Goal: Check status: Check status

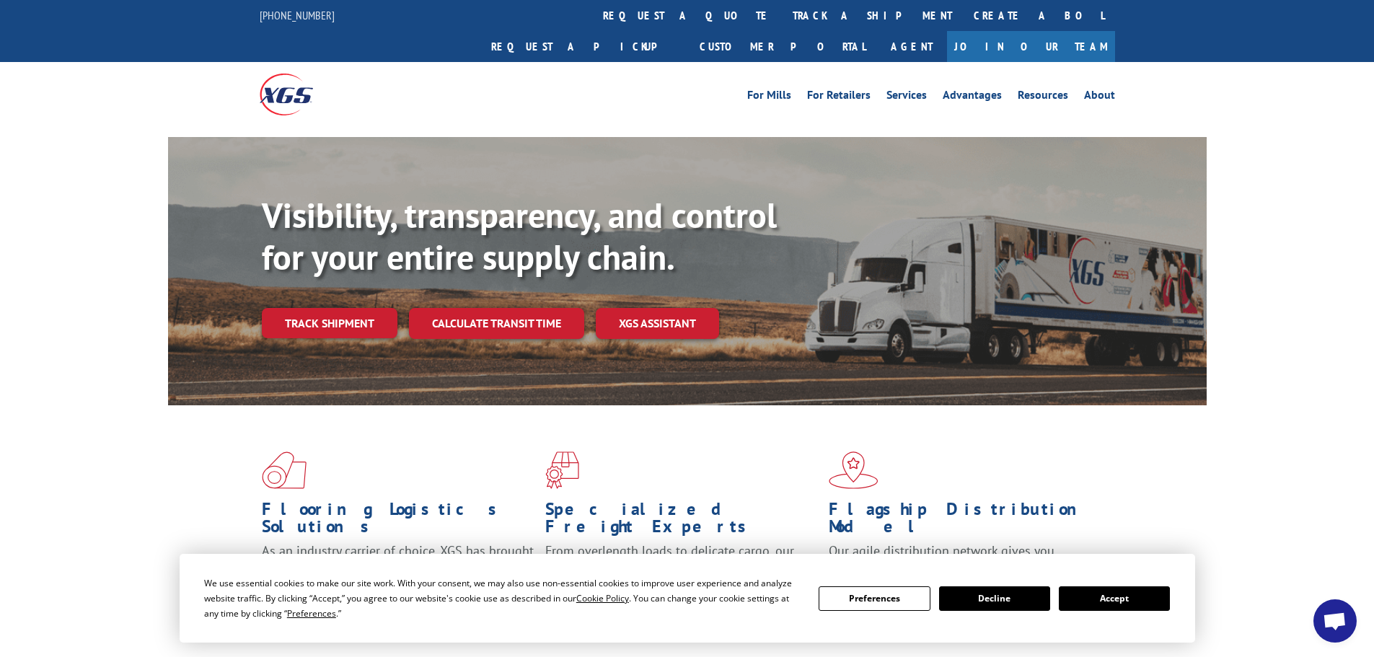
click at [1134, 609] on button "Accept" at bounding box center [1114, 598] width 111 height 25
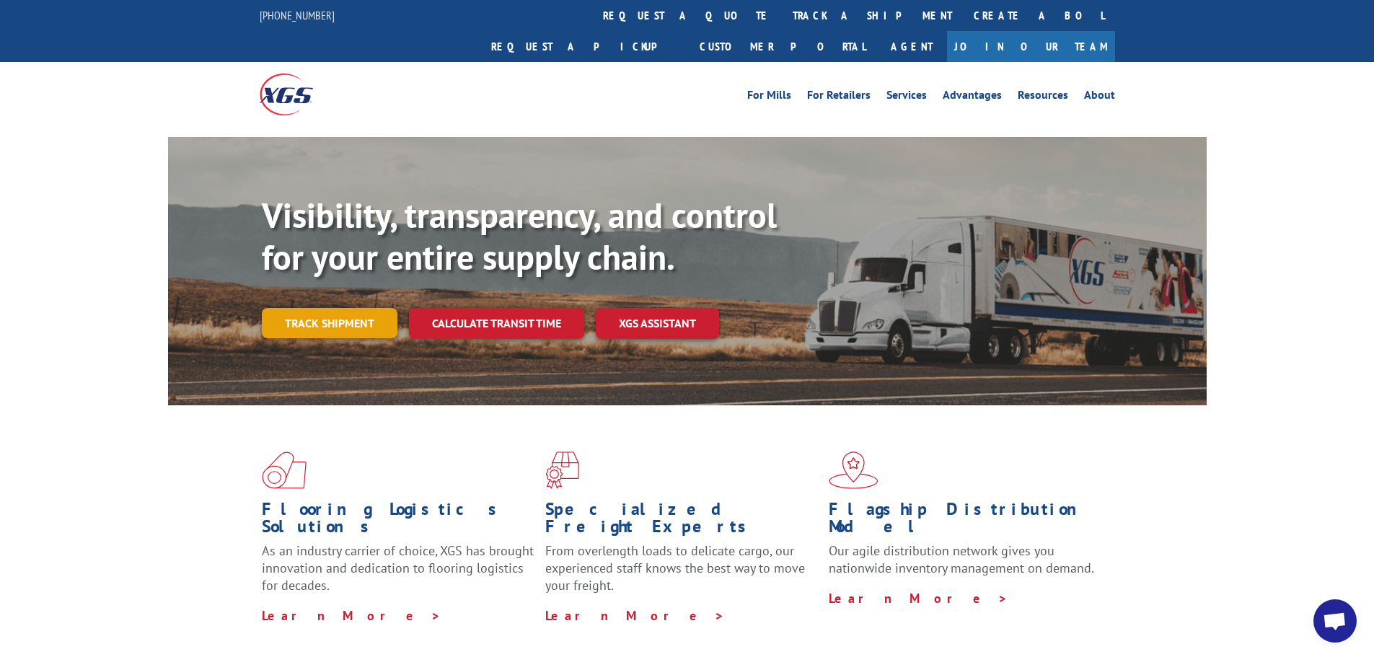
click at [296, 308] on link "Track shipment" at bounding box center [330, 323] width 136 height 30
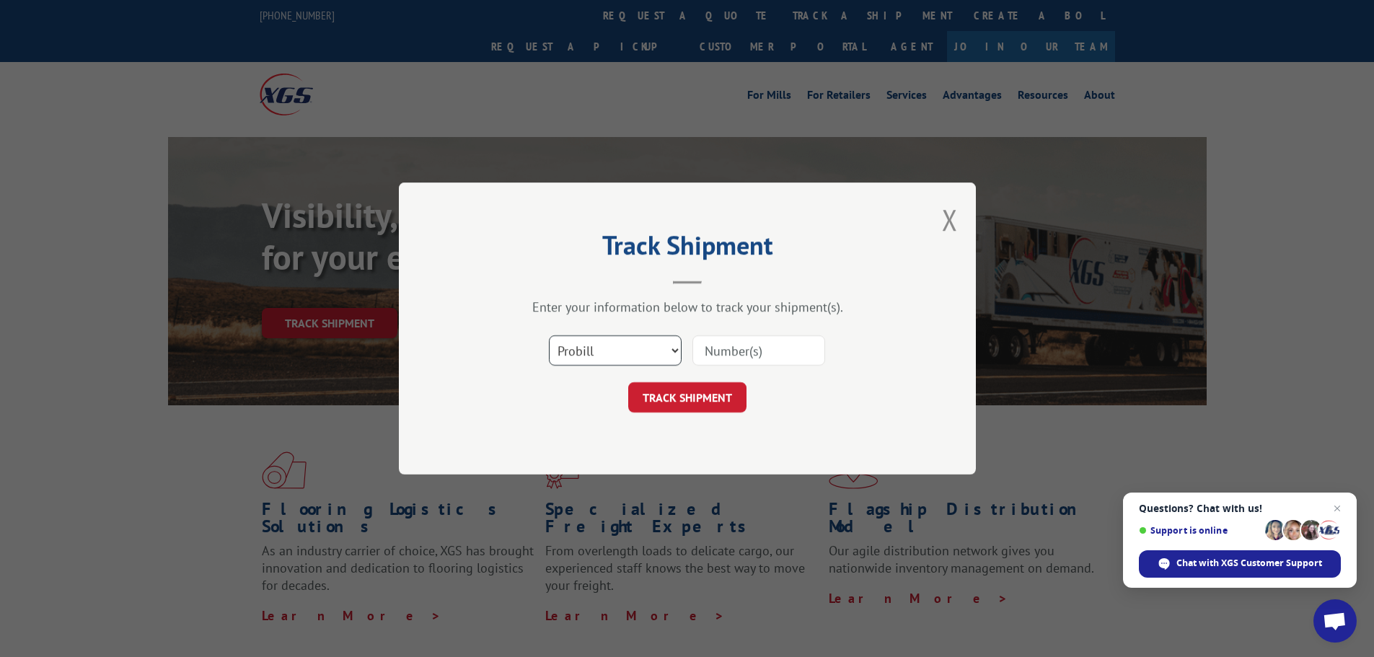
click at [573, 347] on select "Select category... Probill BOL PO" at bounding box center [615, 350] width 133 height 30
select select "po"
click at [549, 335] on select "Select category... Probill BOL PO" at bounding box center [615, 350] width 133 height 30
click at [709, 349] on input at bounding box center [758, 350] width 133 height 30
paste input "21544819"
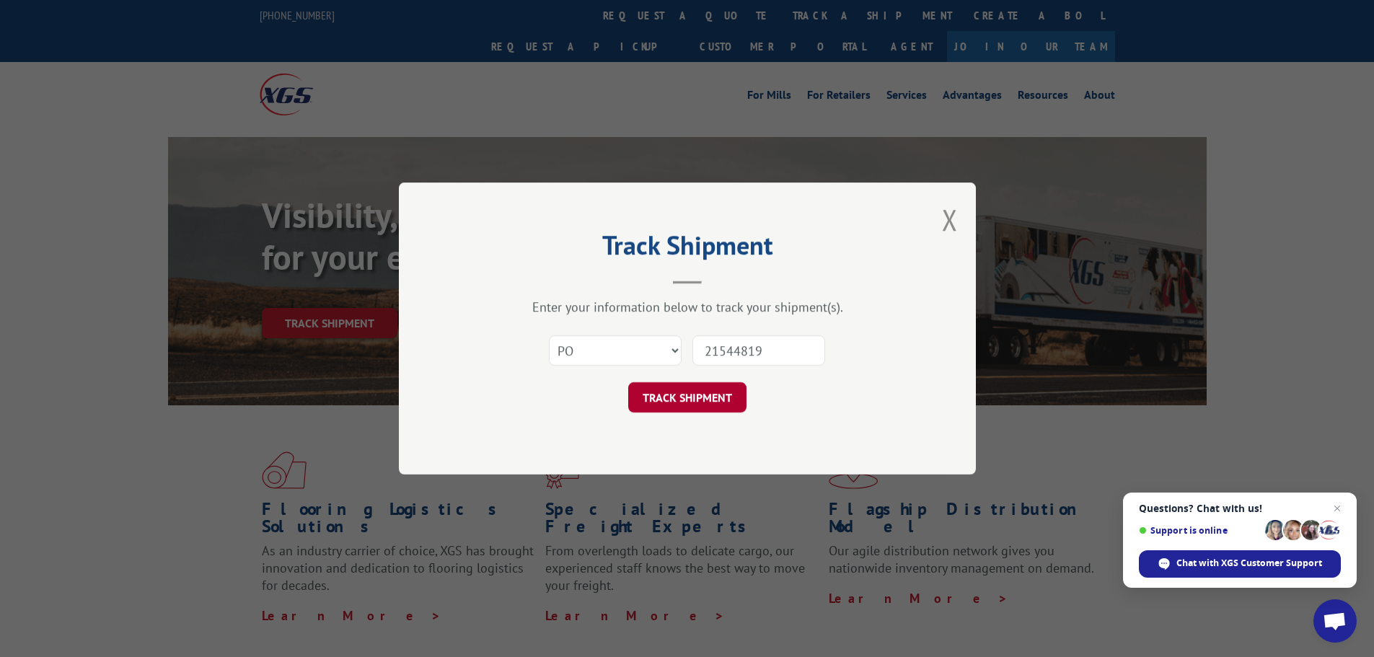
type input "21544819"
click at [730, 392] on button "TRACK SHIPMENT" at bounding box center [687, 397] width 118 height 30
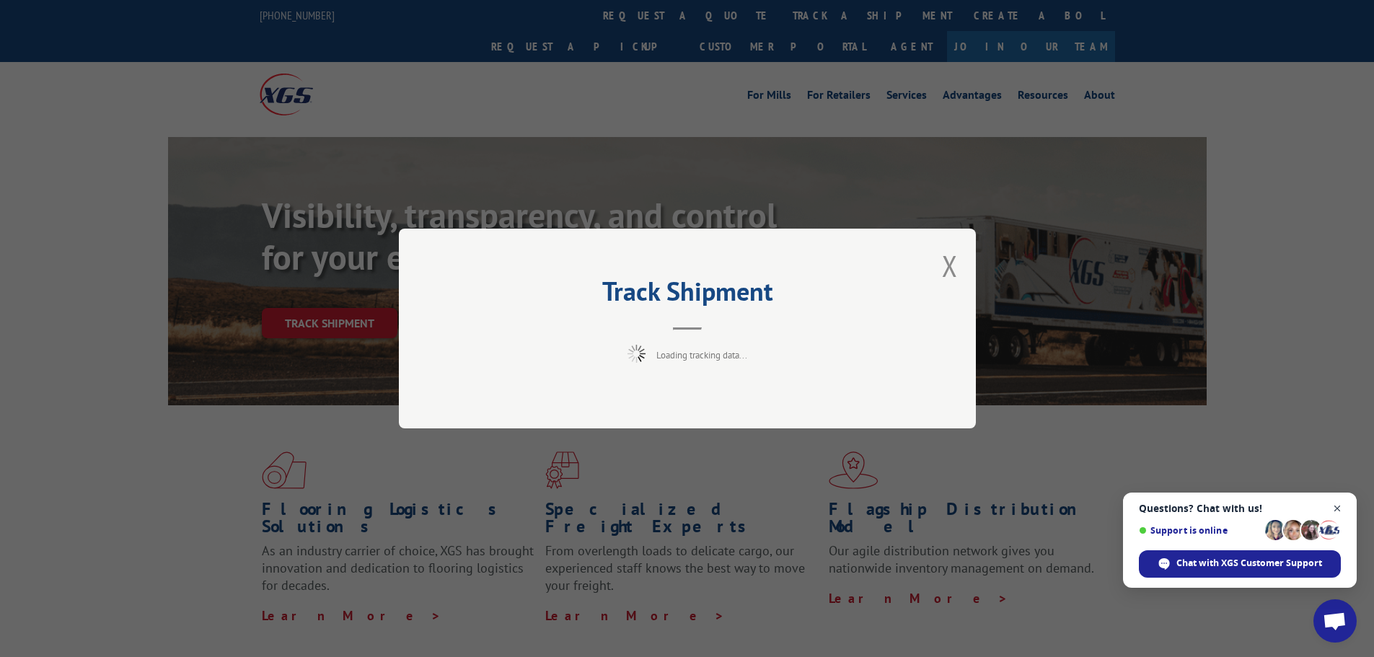
click at [1334, 513] on span "Close chat" at bounding box center [1337, 509] width 18 height 18
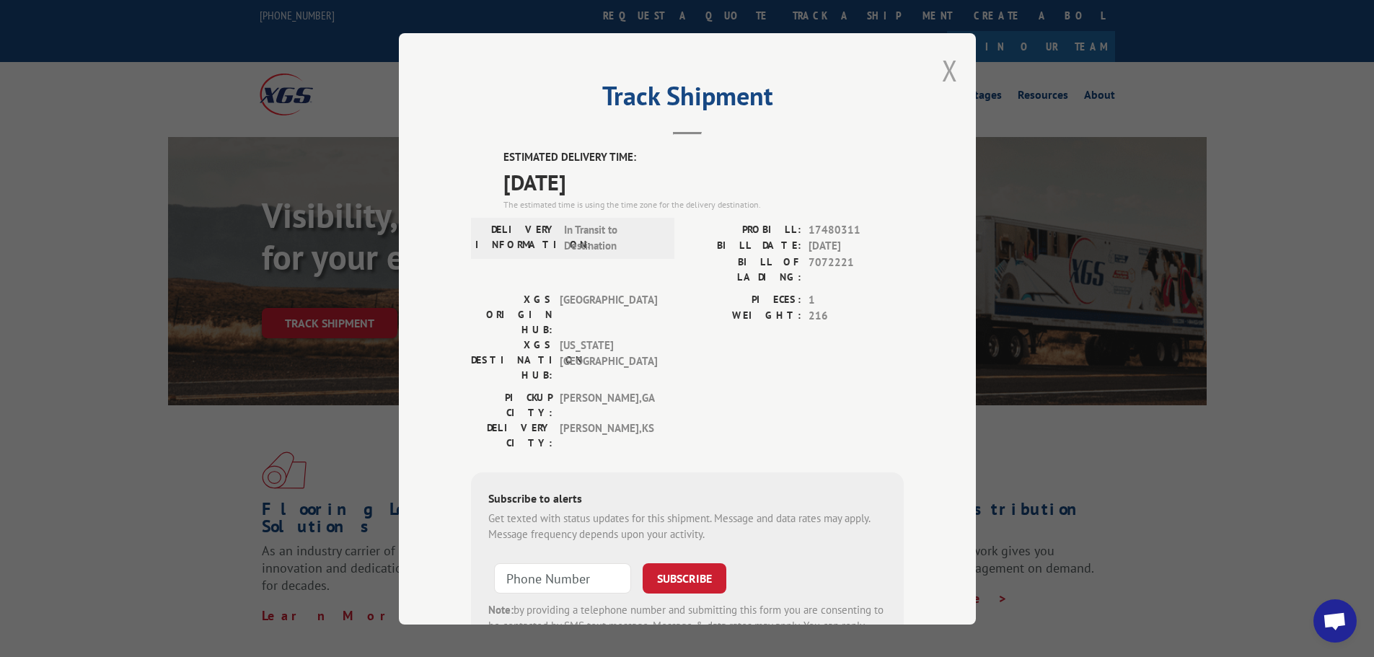
click at [943, 84] on button "Close modal" at bounding box center [950, 70] width 16 height 38
